Goal: Check status: Check status

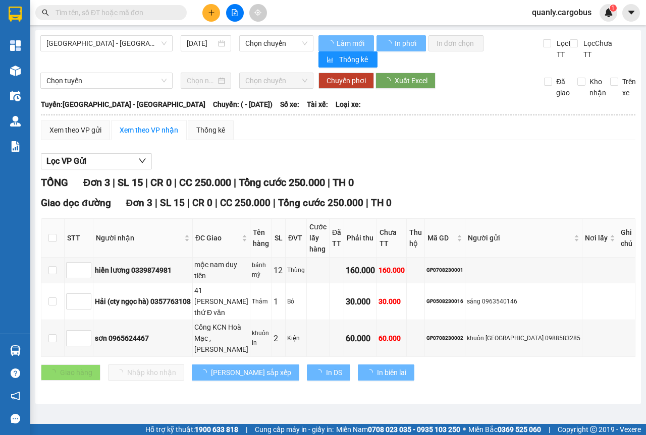
type input "[DATE]"
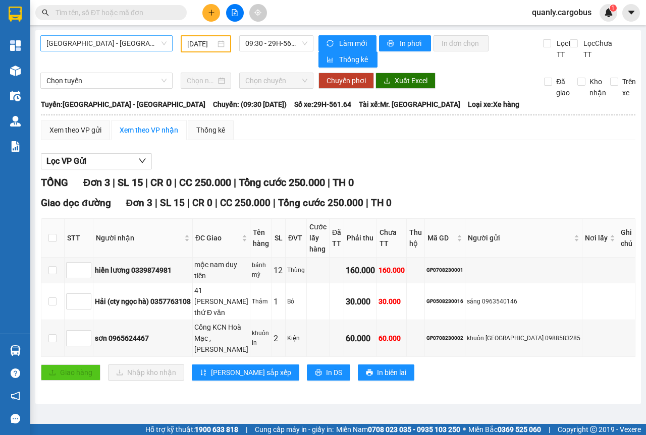
click at [160, 44] on span "[GEOGRAPHIC_DATA] - [GEOGRAPHIC_DATA]" at bounding box center [106, 43] width 120 height 15
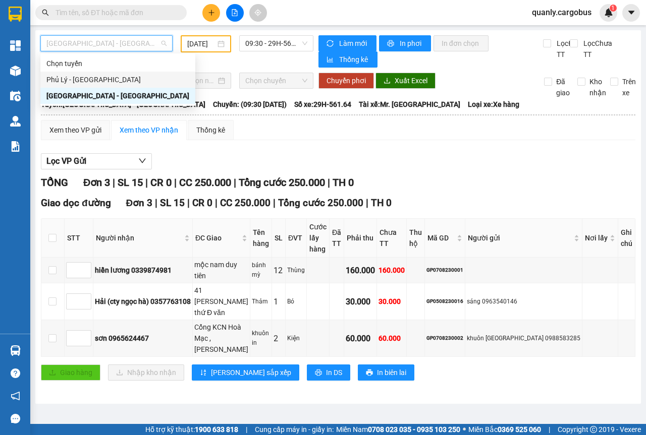
click at [86, 78] on div "Phủ Lý - [GEOGRAPHIC_DATA]" at bounding box center [117, 79] width 143 height 11
type input "[DATE]"
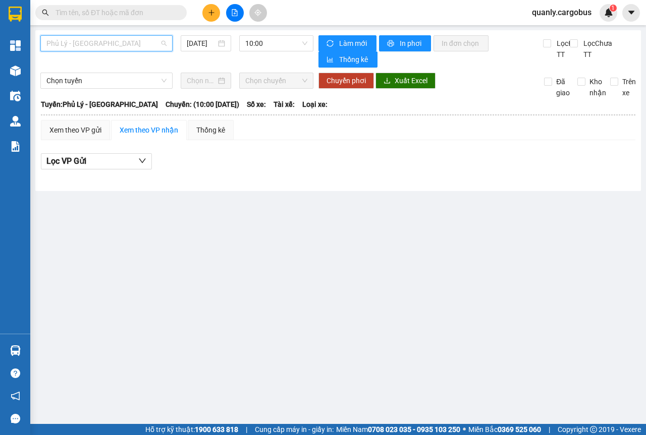
click at [159, 42] on span "Phủ Lý - [GEOGRAPHIC_DATA]" at bounding box center [106, 43] width 120 height 15
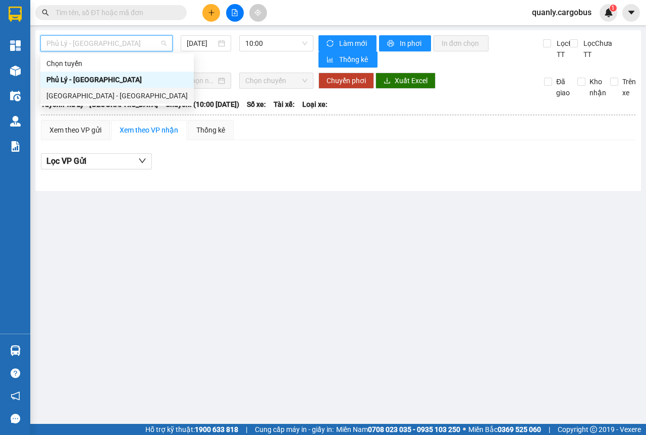
click at [88, 96] on div "[GEOGRAPHIC_DATA] - [GEOGRAPHIC_DATA]" at bounding box center [116, 95] width 141 height 11
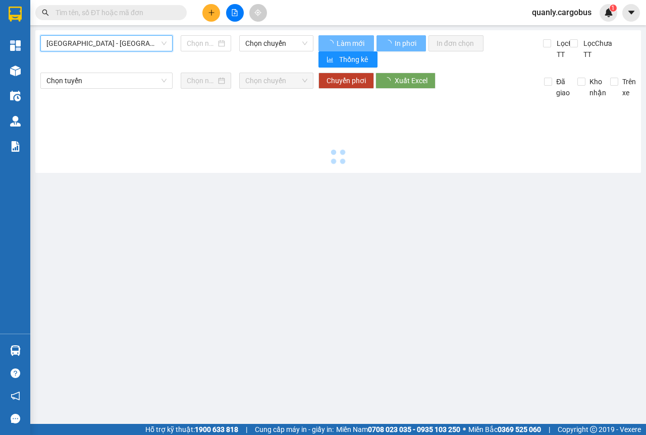
type input "[DATE]"
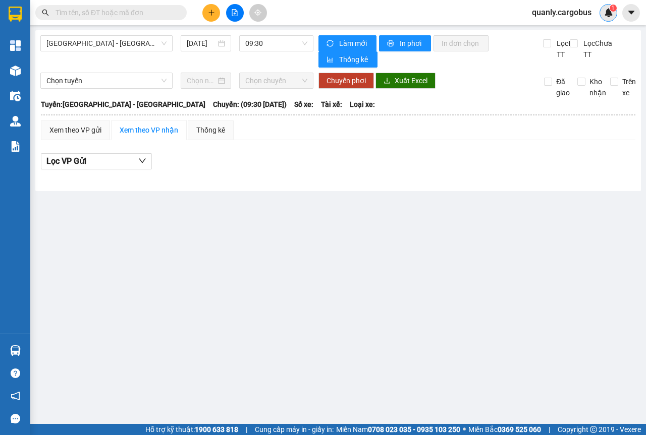
click at [610, 15] on img at bounding box center [608, 12] width 9 height 9
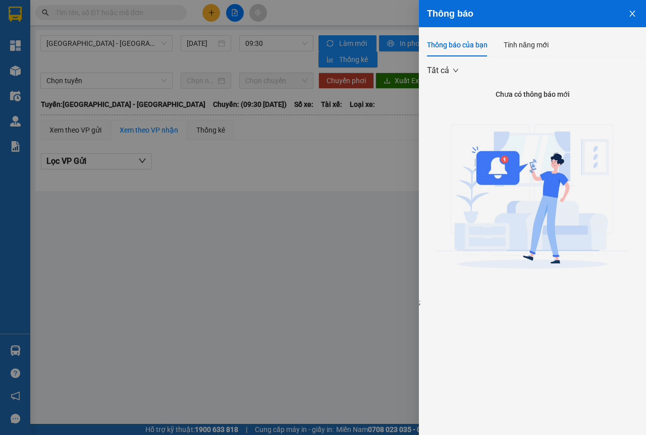
click at [633, 10] on icon "close" at bounding box center [632, 14] width 8 height 8
